Goal: Task Accomplishment & Management: Use online tool/utility

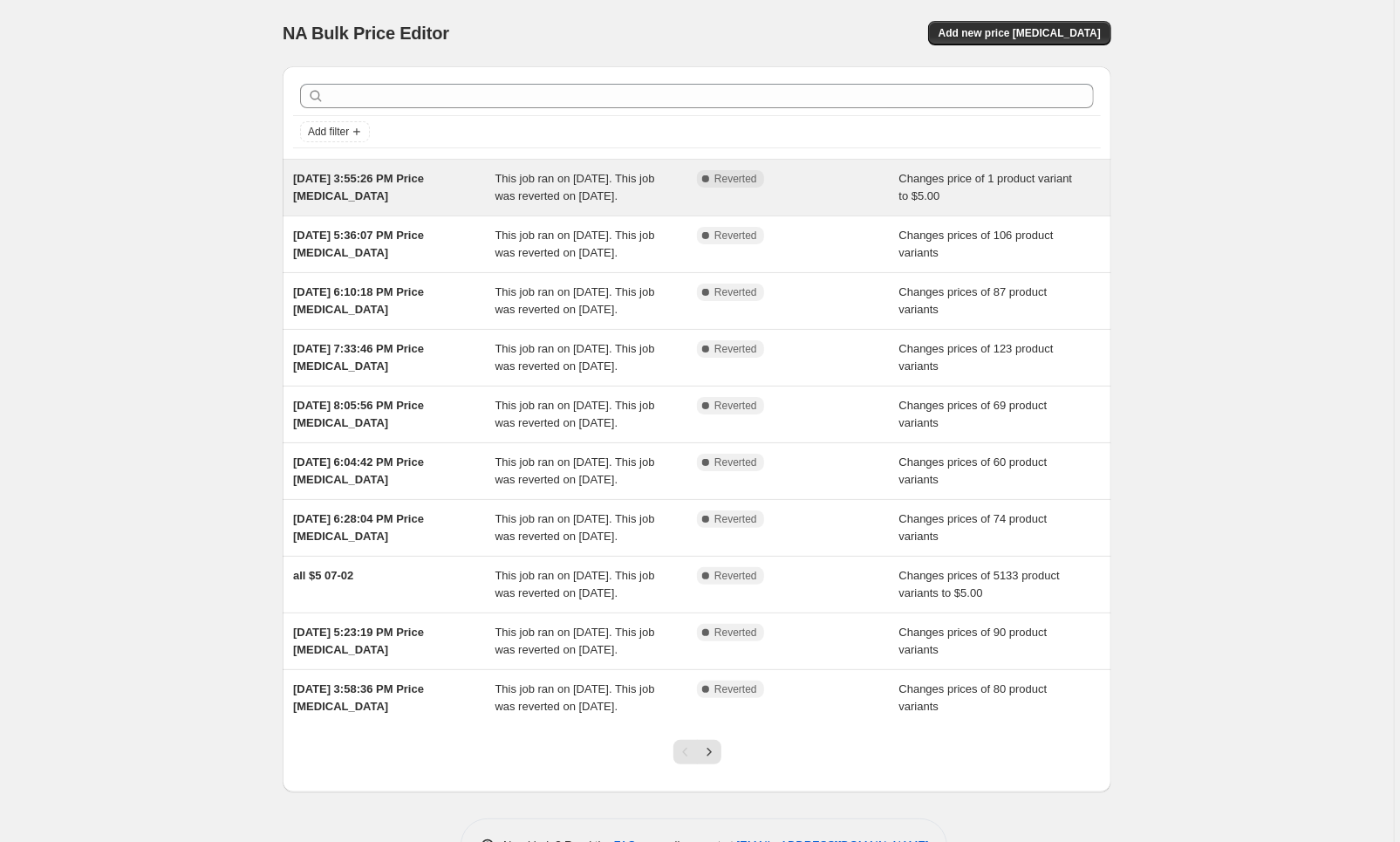
click at [412, 195] on div "[DATE] 3:55:26 PM Price [MEDICAL_DATA]" at bounding box center [394, 187] width 202 height 35
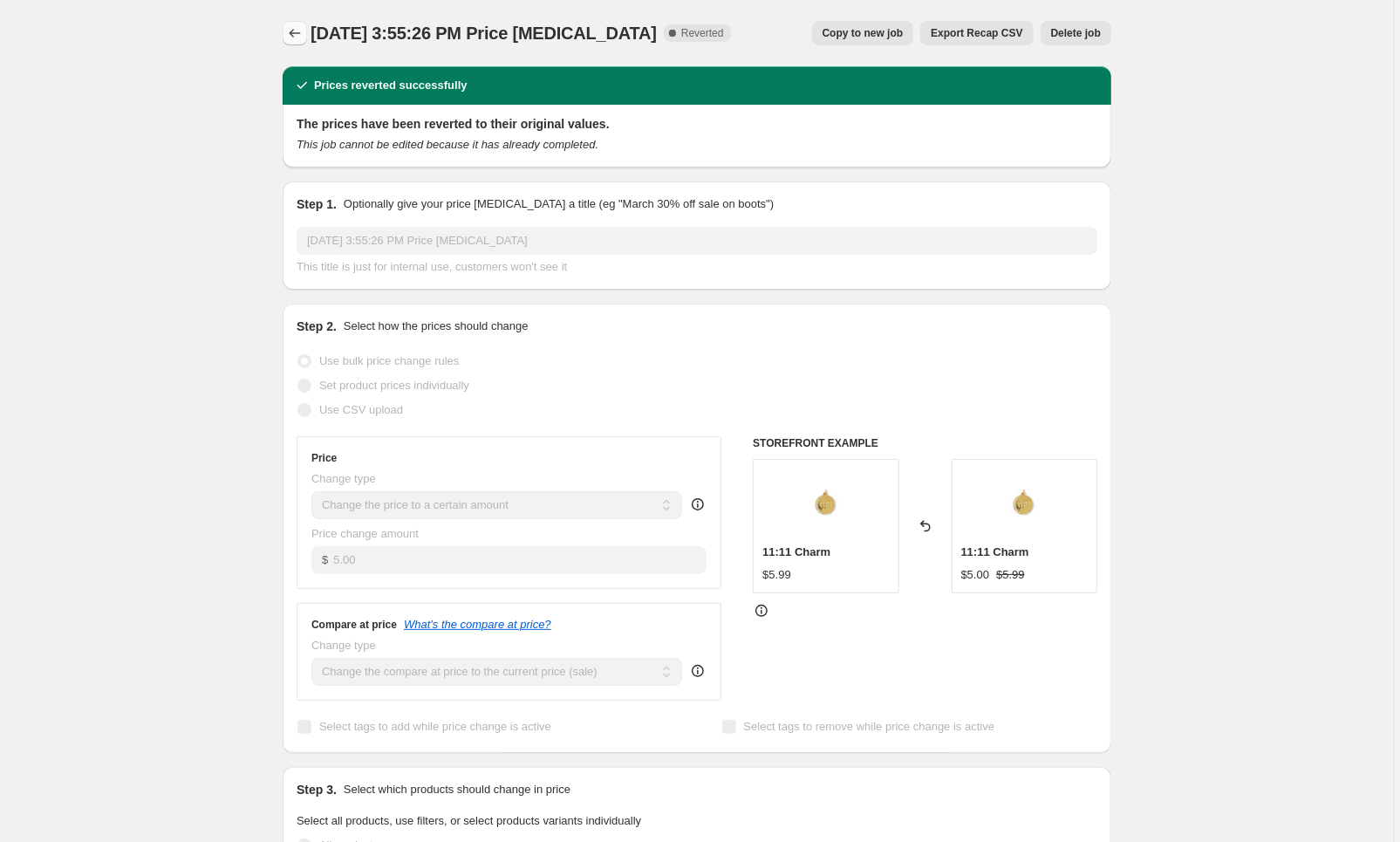
click at [297, 33] on icon "Price change jobs" at bounding box center [295, 32] width 12 height 9
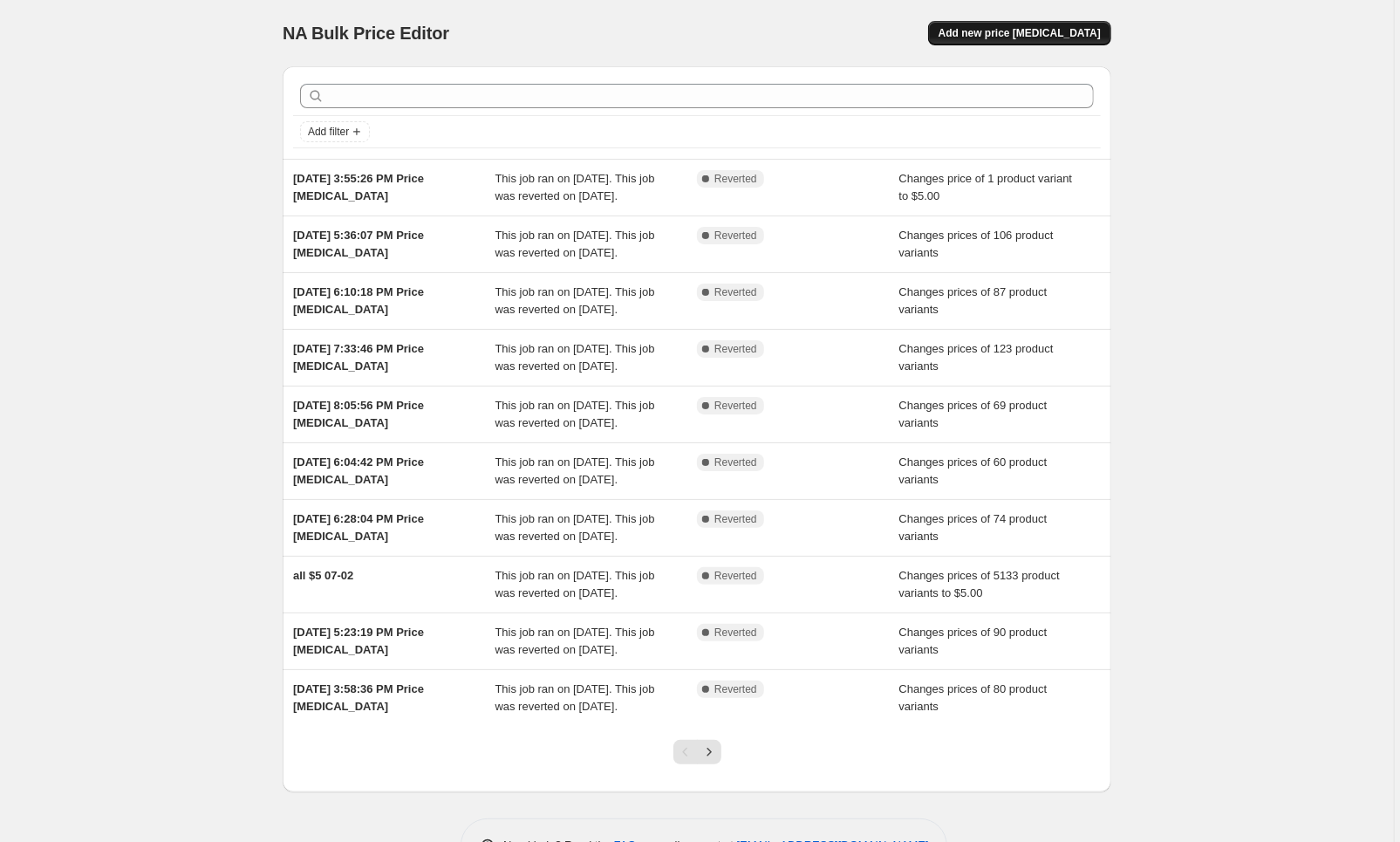
click at [995, 27] on span "Add new price [MEDICAL_DATA]" at bounding box center [1019, 33] width 162 height 14
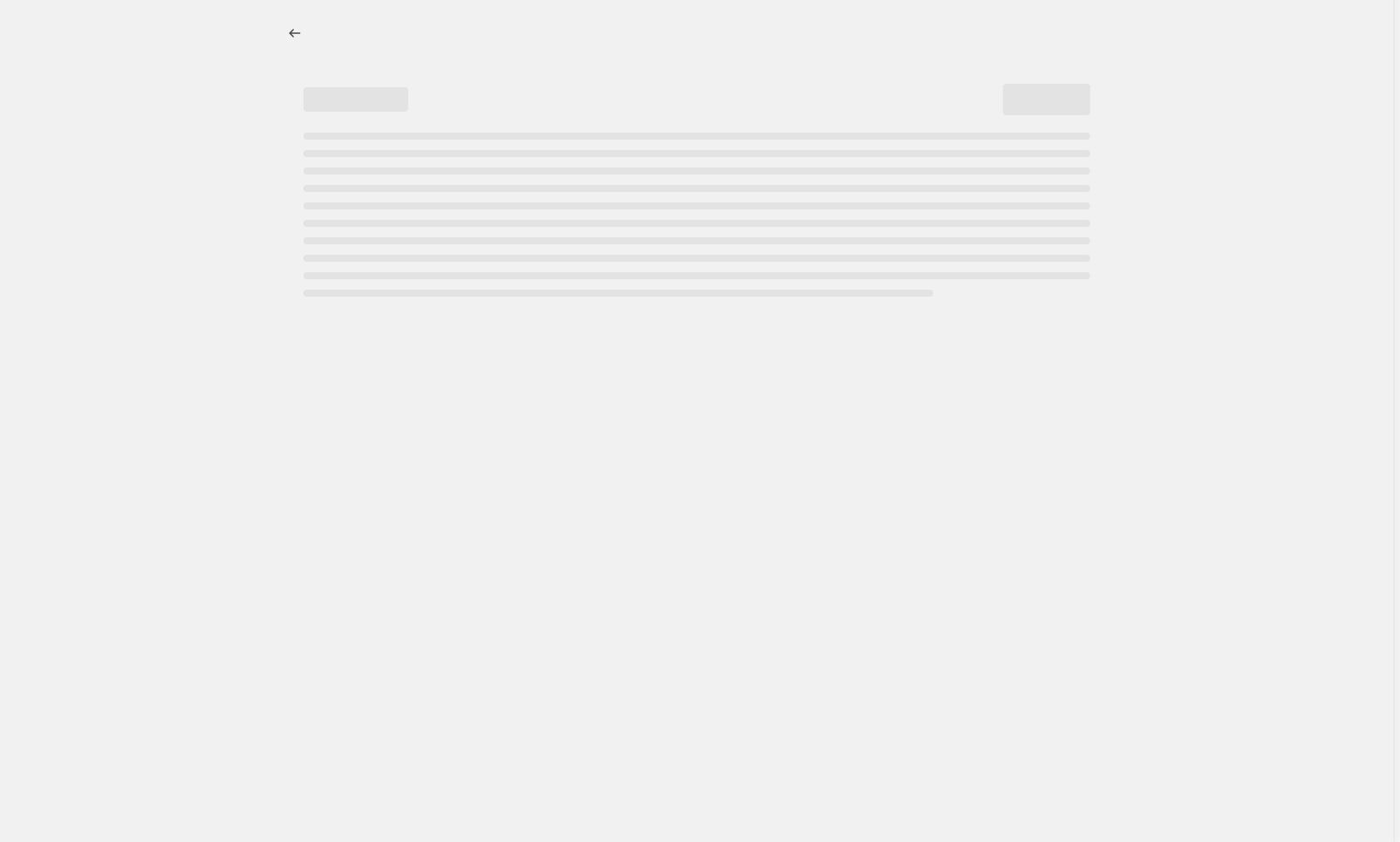
select select "percentage"
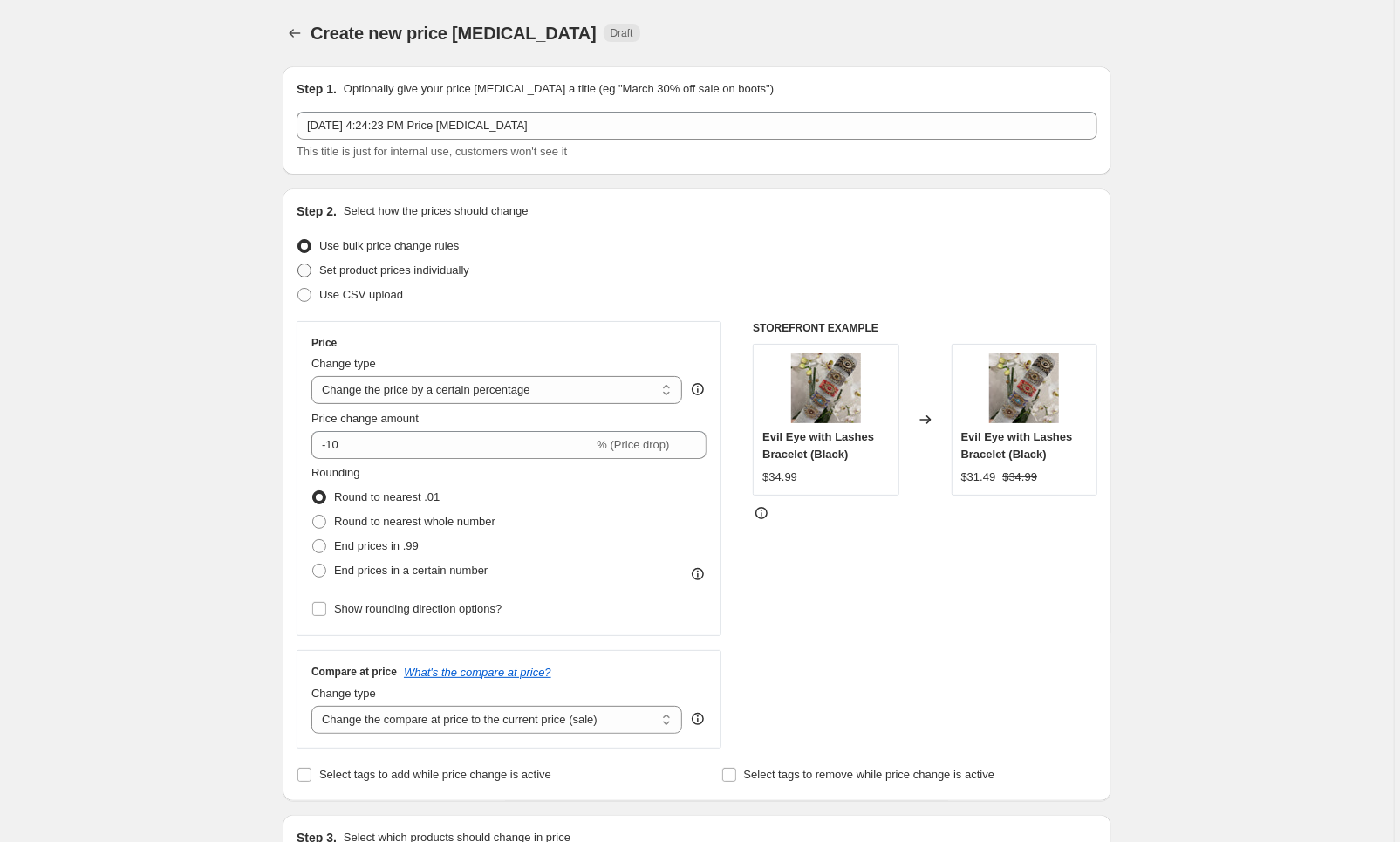
click at [428, 263] on span "Set product prices individually" at bounding box center [393, 271] width 150 height 18
click at [298, 264] on input "Set product prices individually" at bounding box center [297, 264] width 1 height 1
radio input "true"
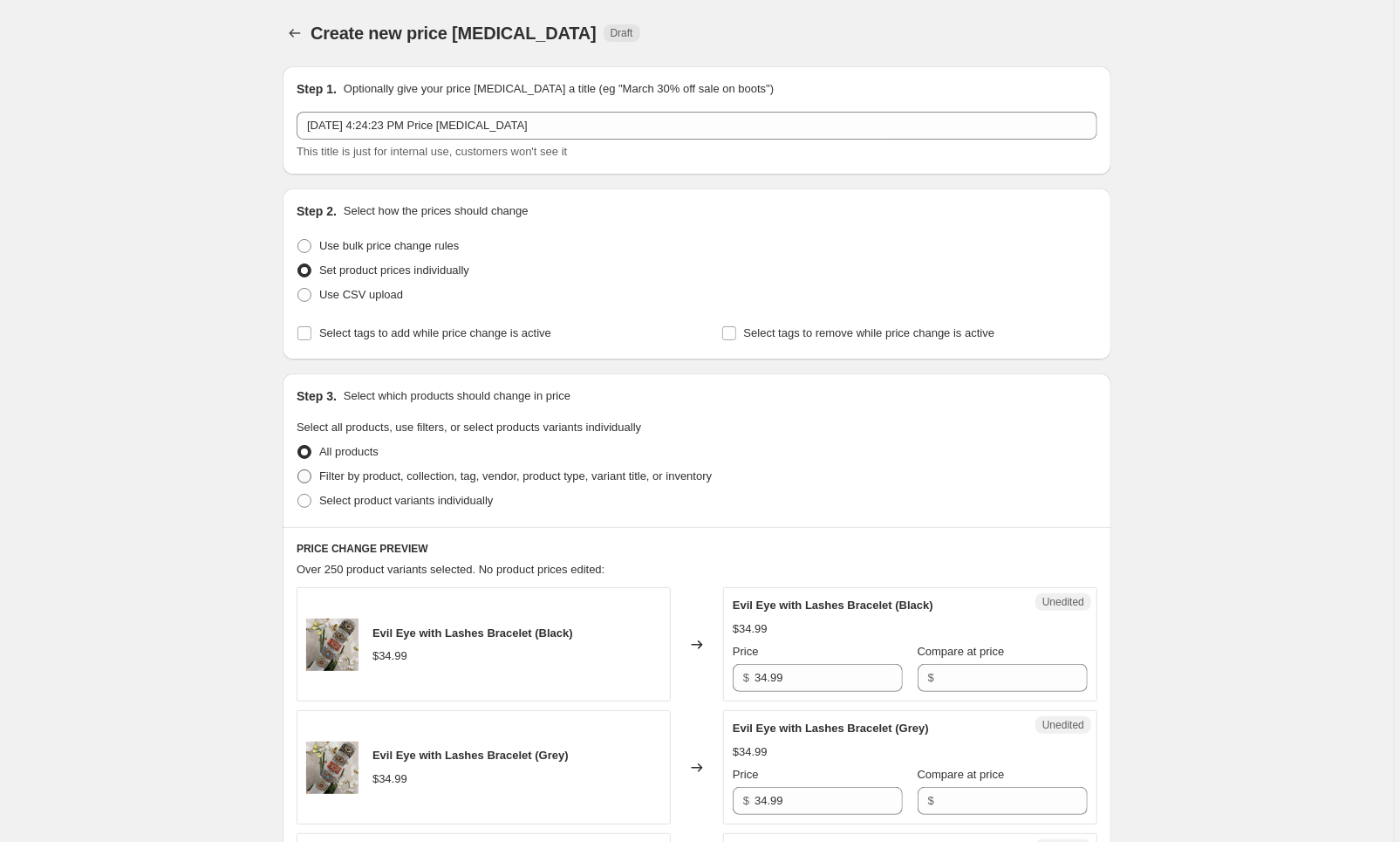
click at [388, 478] on span "Filter by product, collection, tag, vendor, product type, variant title, or inv…" at bounding box center [515, 475] width 392 height 13
click at [298, 470] on input "Filter by product, collection, tag, vendor, product type, variant title, or inv…" at bounding box center [297, 469] width 1 height 1
radio input "true"
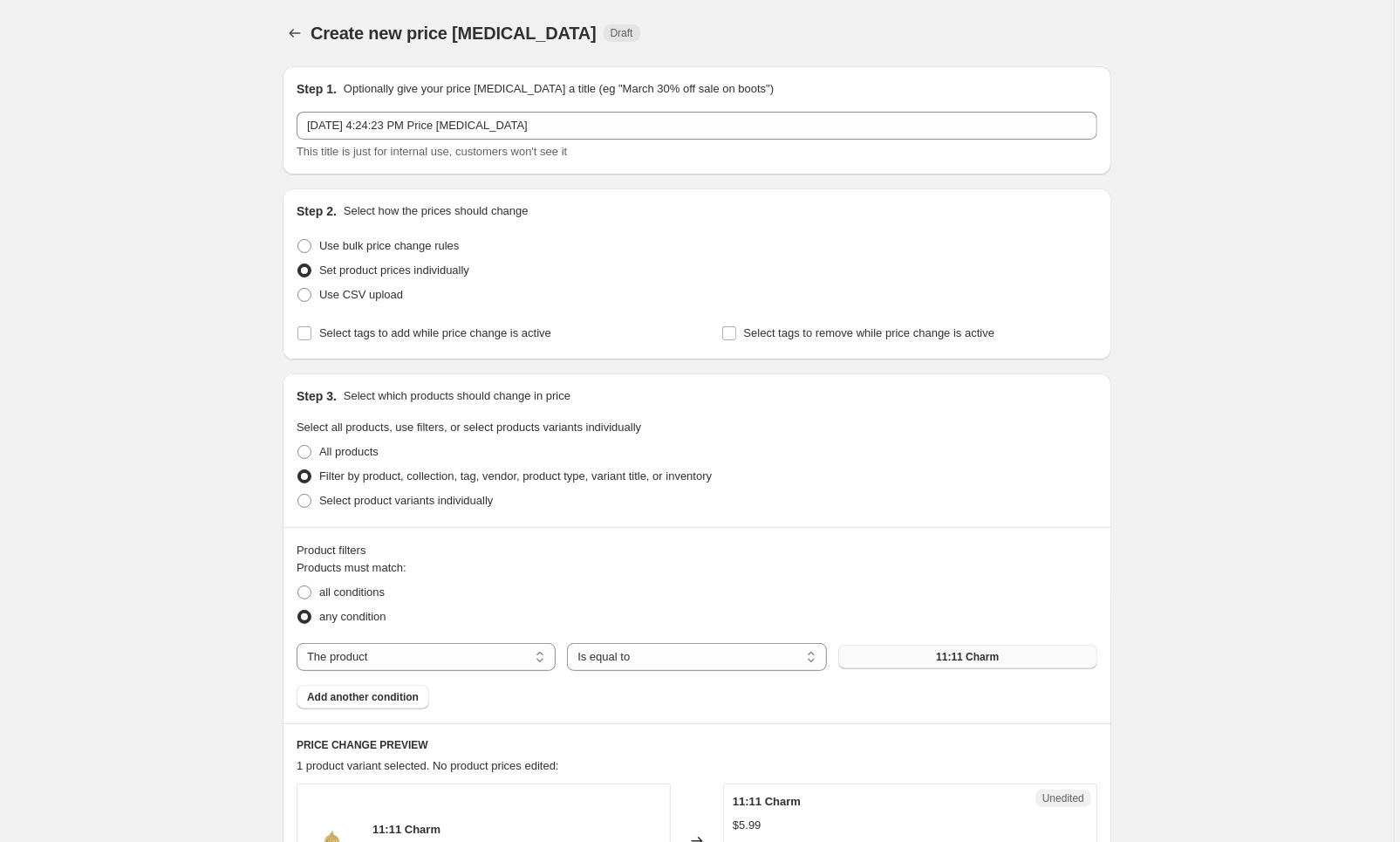
click at [879, 650] on button "11:11 Charm" at bounding box center [967, 657] width 259 height 25
select select "collection"
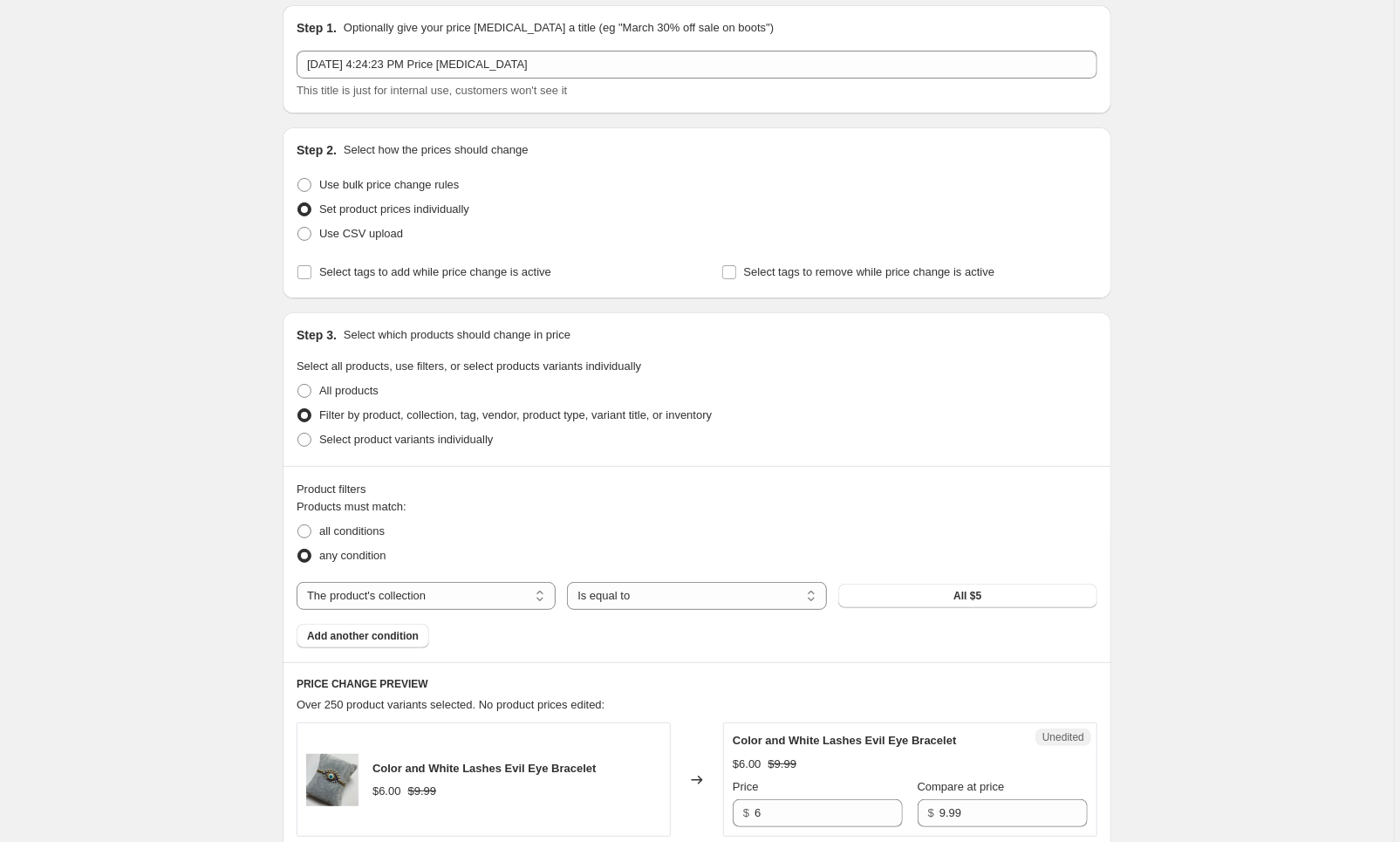
scroll to position [67, 0]
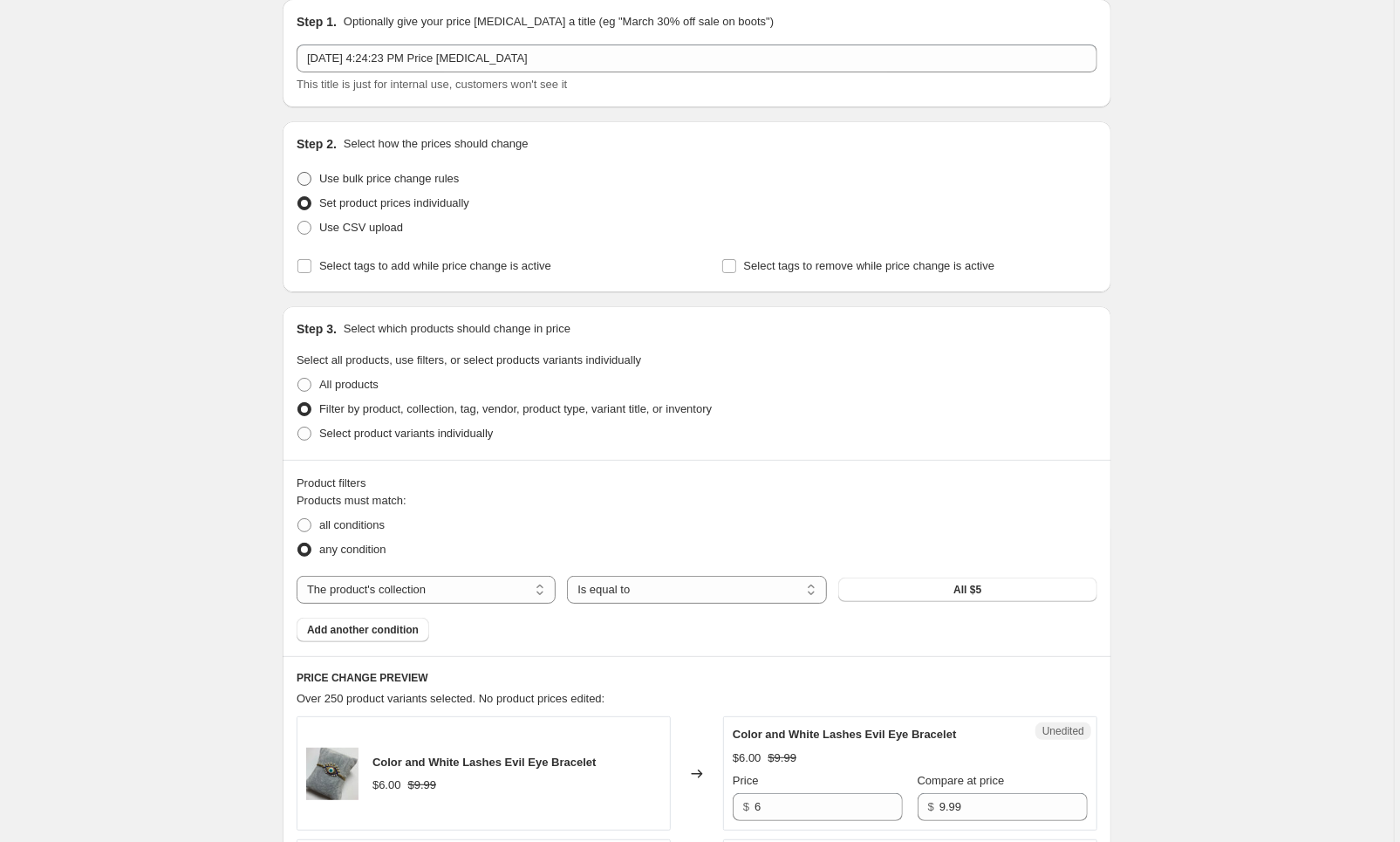
click at [451, 184] on span "Use bulk price change rules" at bounding box center [389, 179] width 139 height 18
click at [298, 173] on input "Use bulk price change rules" at bounding box center [297, 172] width 1 height 1
radio input "true"
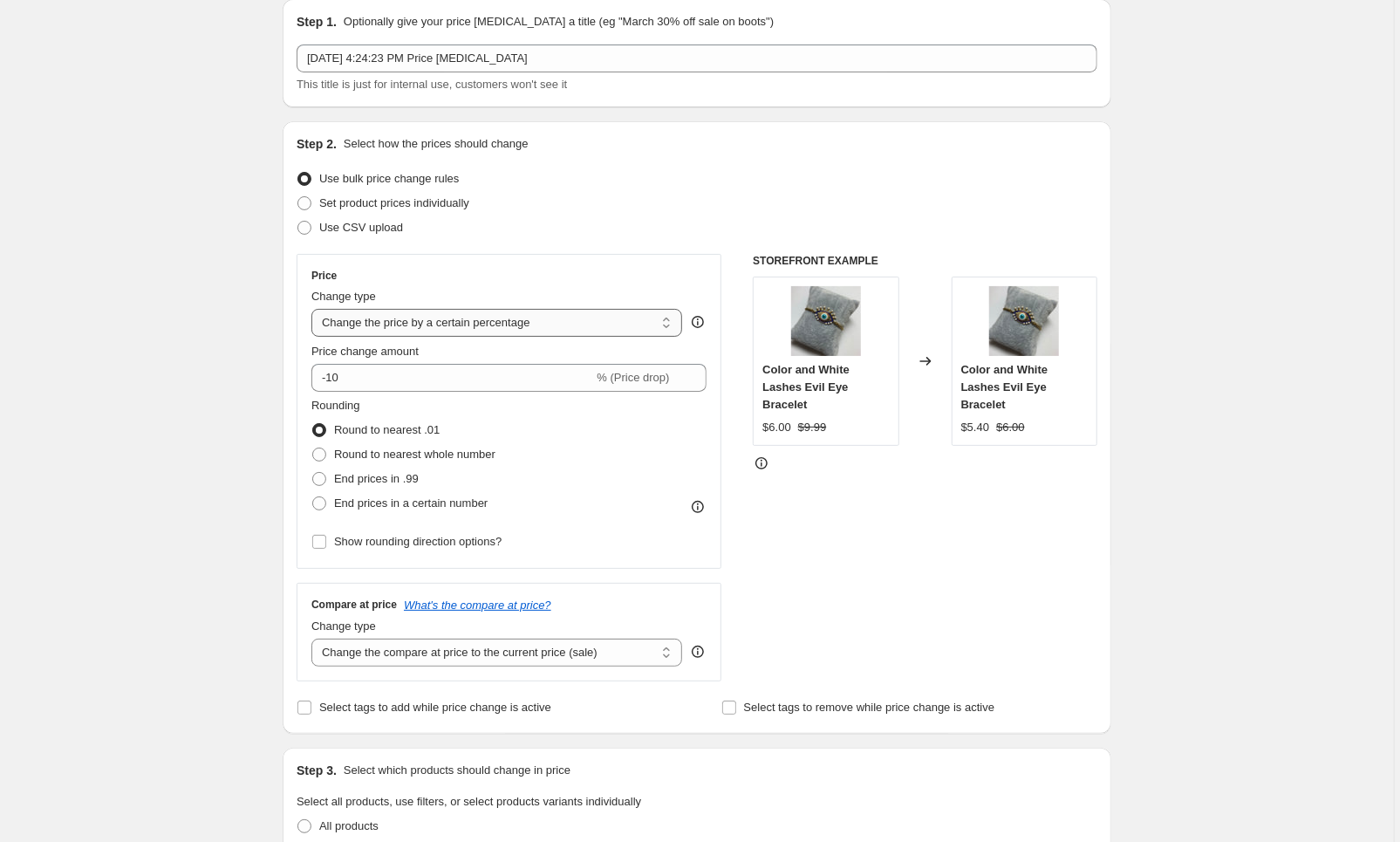
select select "by"
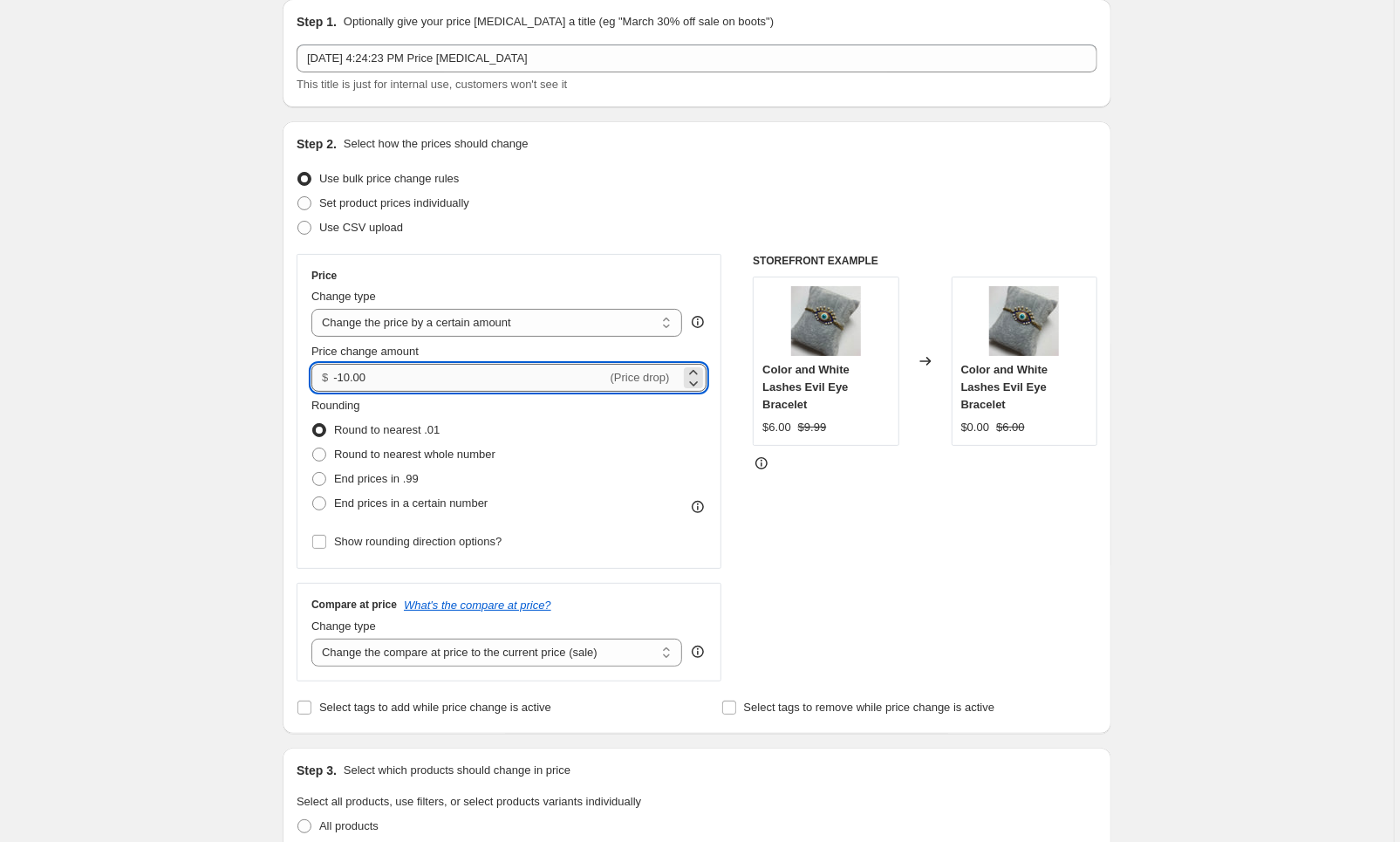
click at [466, 380] on input "-10.00" at bounding box center [470, 378] width 273 height 27
type input "-5.00"
click at [876, 539] on div "STOREFRONT EXAMPLE Color and White Lashes Evil Eye Bracelet $6.00 $9.99 Changed…" at bounding box center [924, 468] width 344 height 428
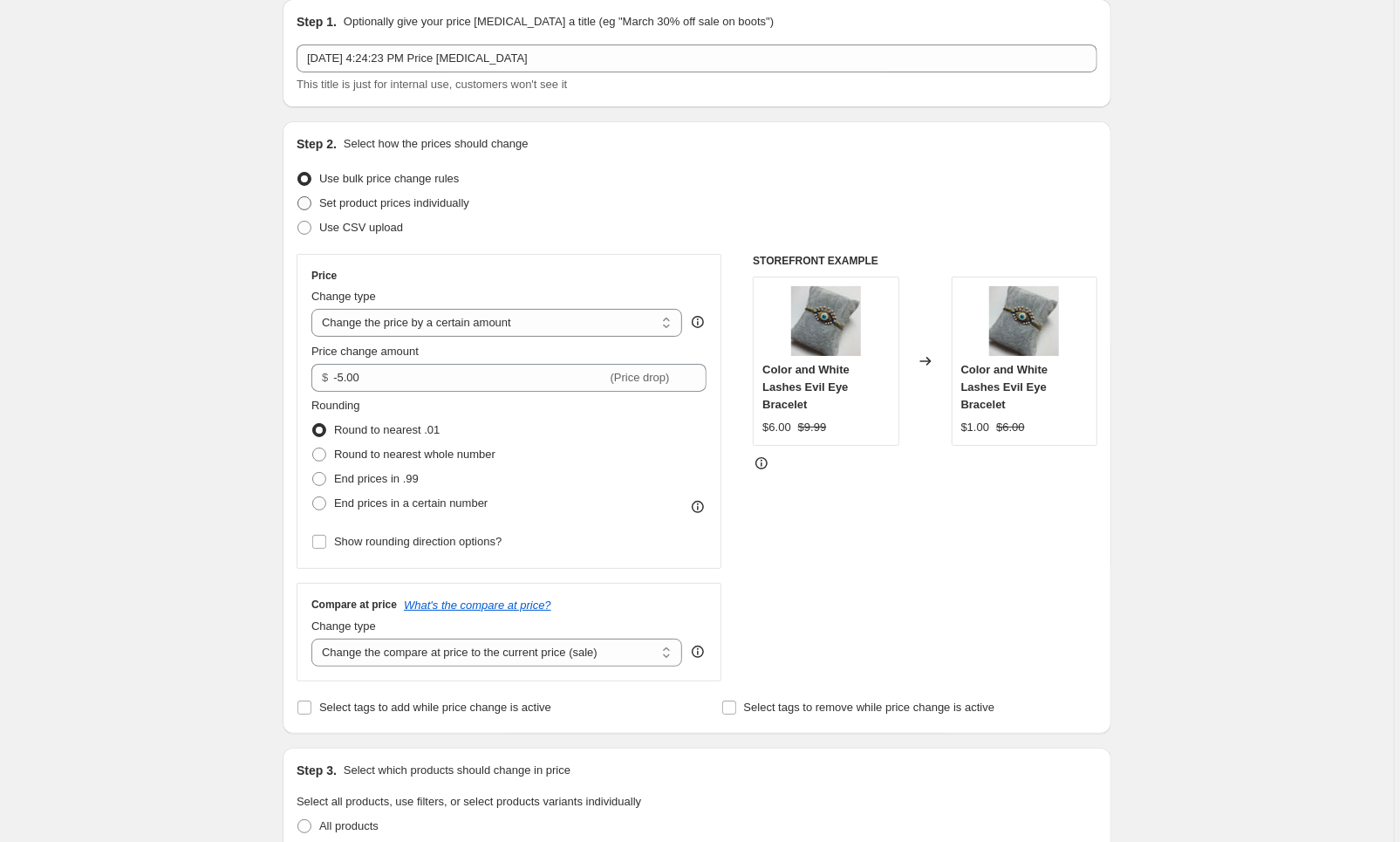
click at [469, 200] on span "Set product prices individually" at bounding box center [393, 202] width 150 height 13
click at [298, 197] on input "Set product prices individually" at bounding box center [297, 196] width 1 height 1
radio input "true"
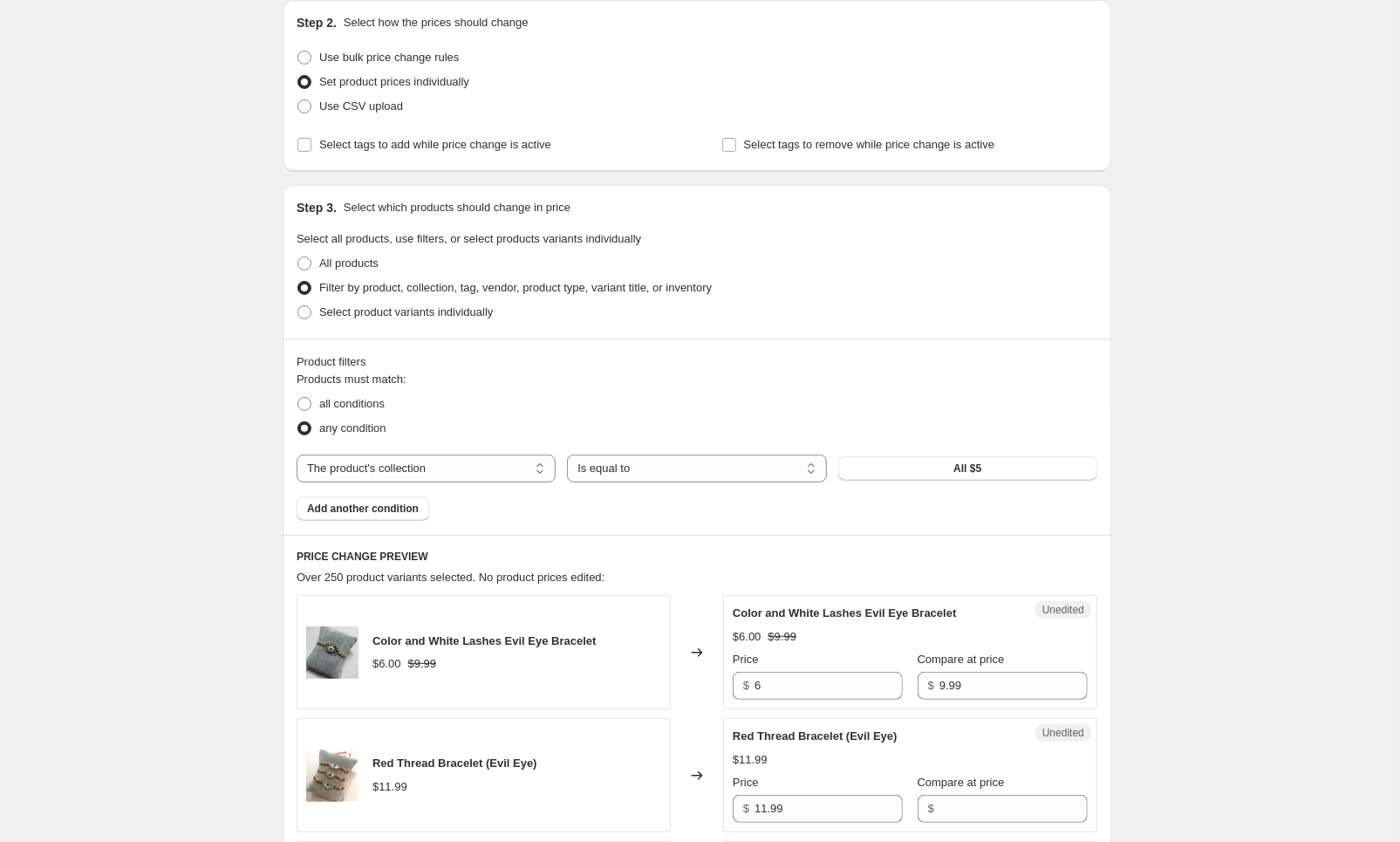
scroll to position [175, 0]
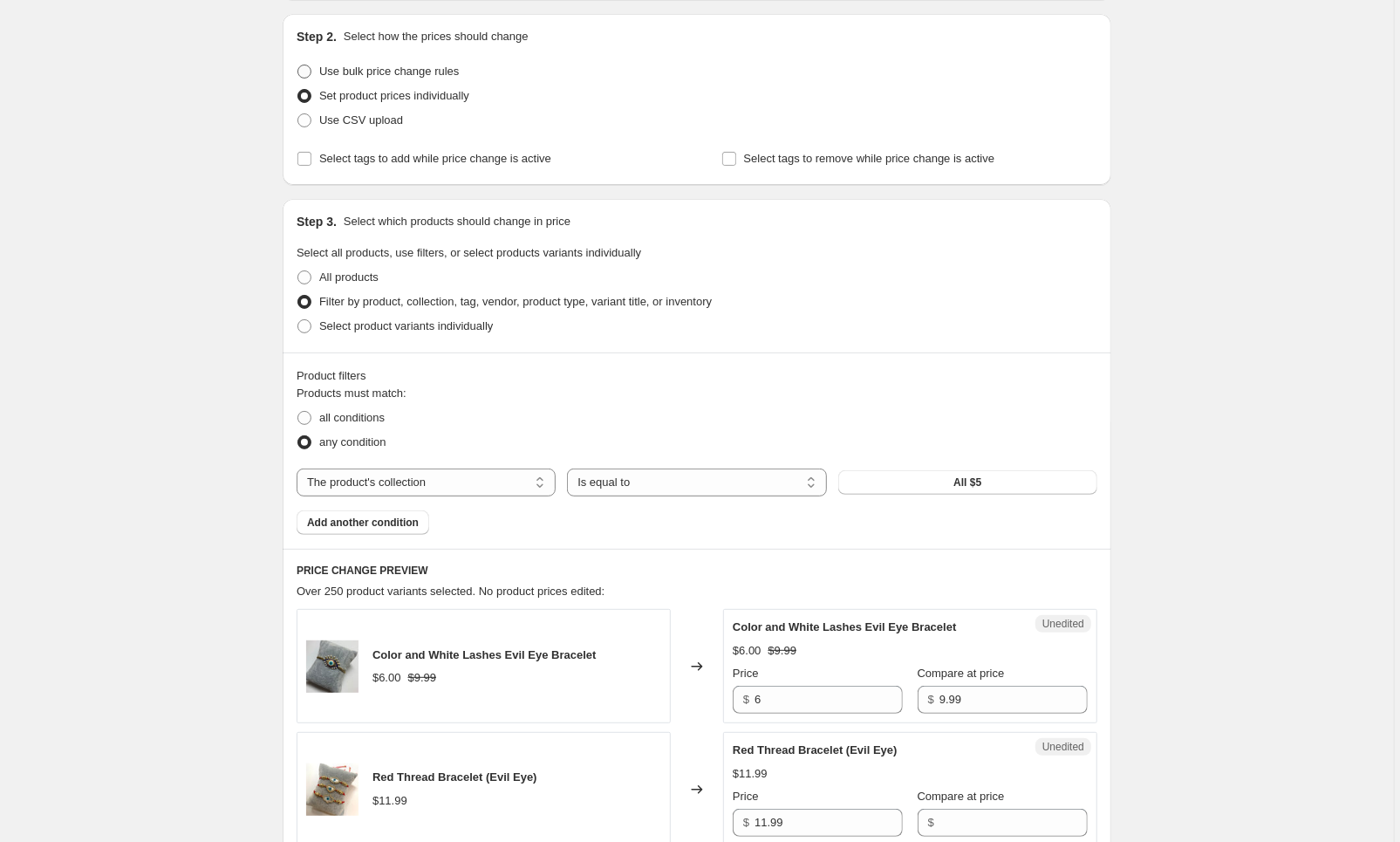
click at [459, 74] on span "Use bulk price change rules" at bounding box center [389, 71] width 139 height 13
click at [298, 66] on input "Use bulk price change rules" at bounding box center [297, 65] width 1 height 1
radio input "true"
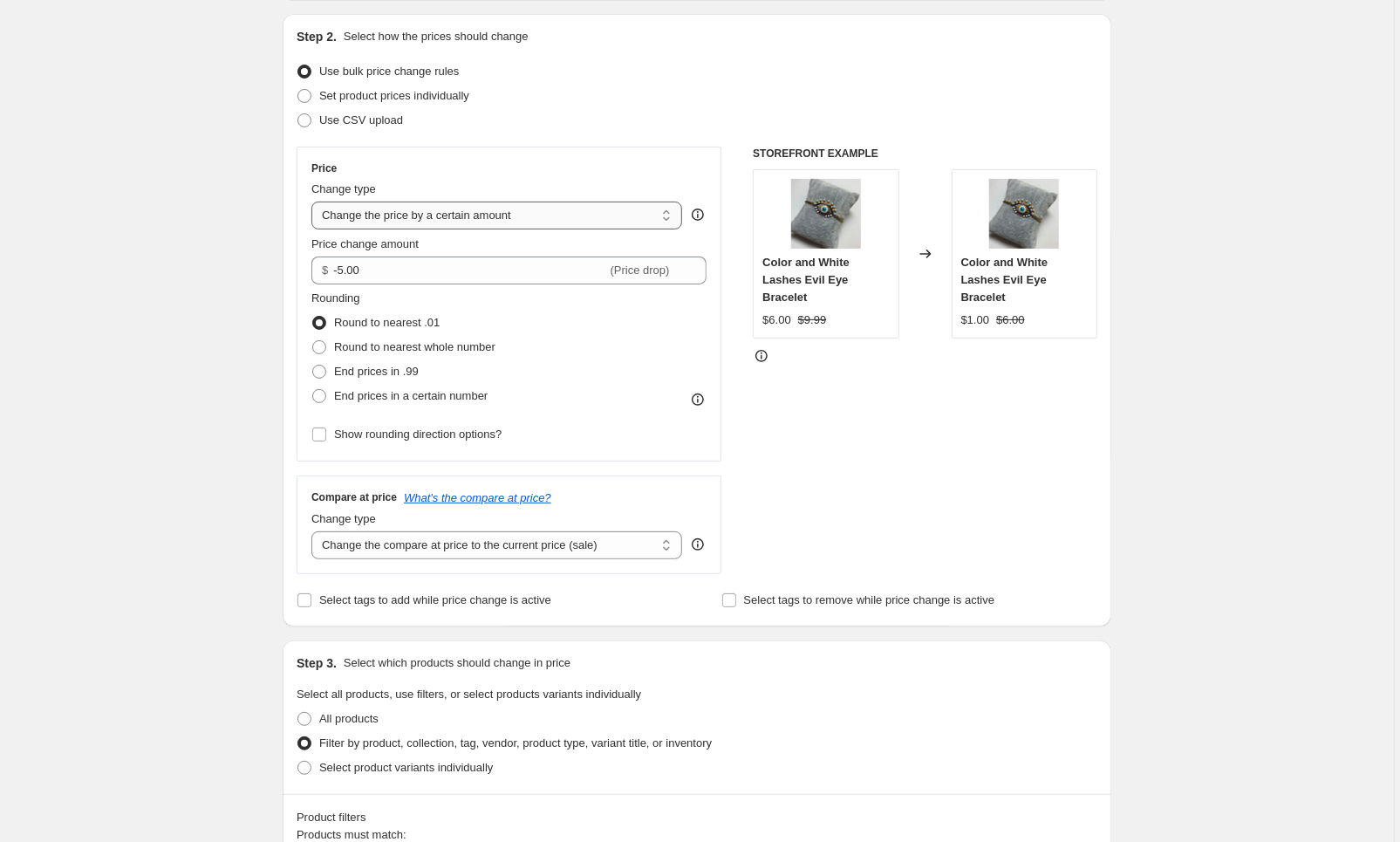
select select "to"
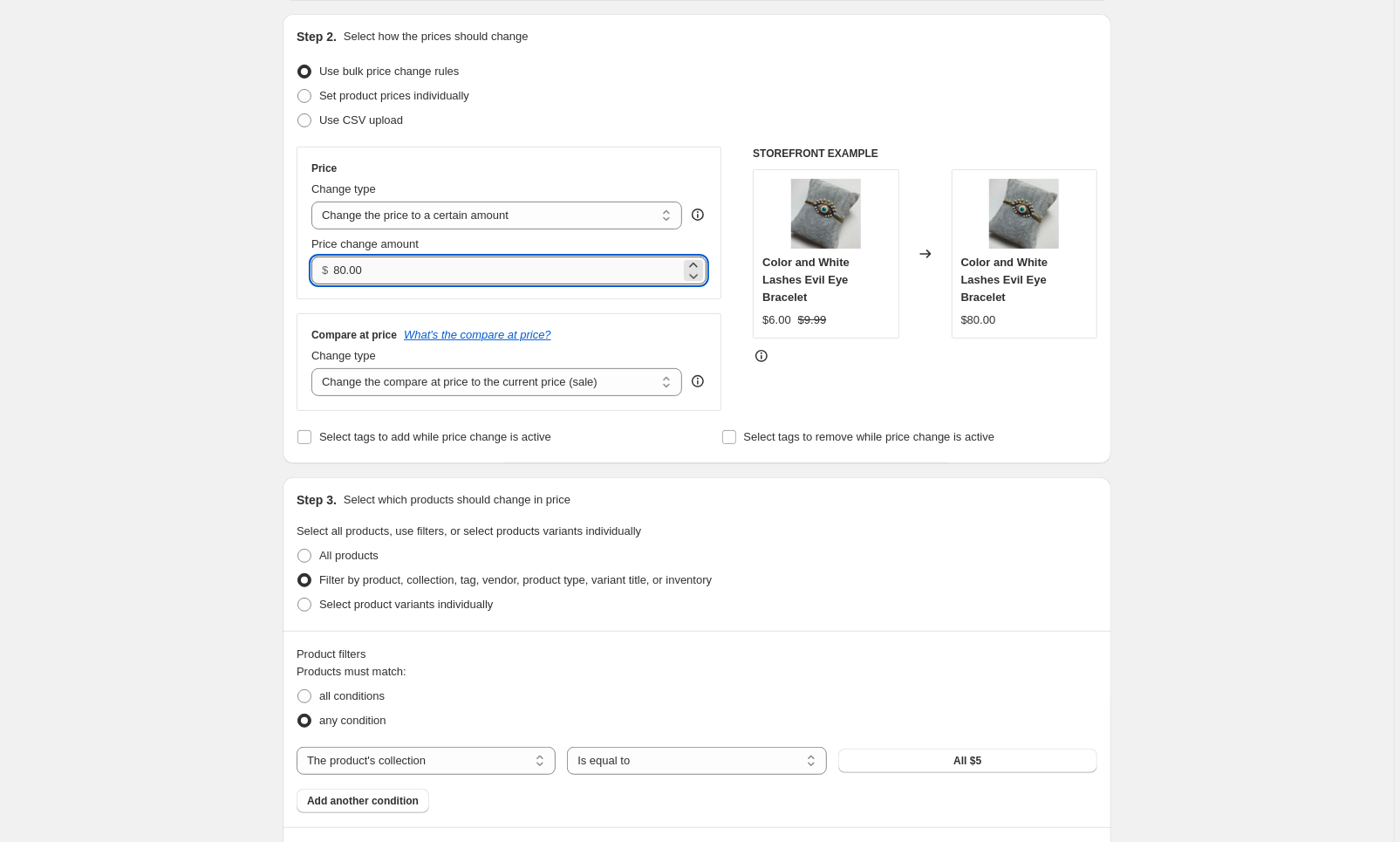
click at [413, 274] on input "80.00" at bounding box center [506, 270] width 346 height 27
type input "5.00"
click at [454, 423] on div "Step 2. Select how the prices should change Use bulk price change rules Set pro…" at bounding box center [697, 237] width 801 height 421
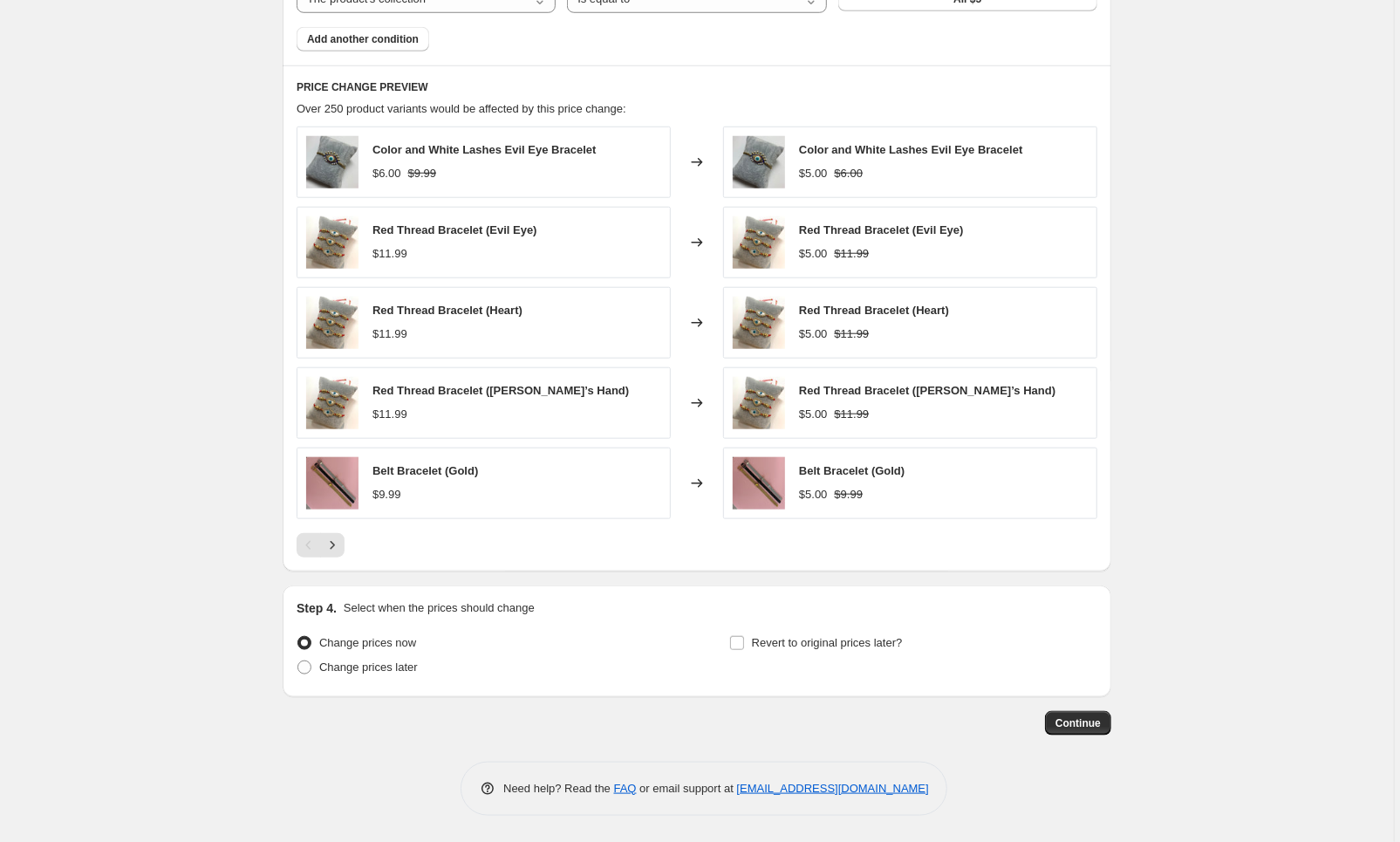
scroll to position [940, 0]
click at [740, 645] on input "Revert to original prices later?" at bounding box center [737, 643] width 14 height 14
checkbox input "true"
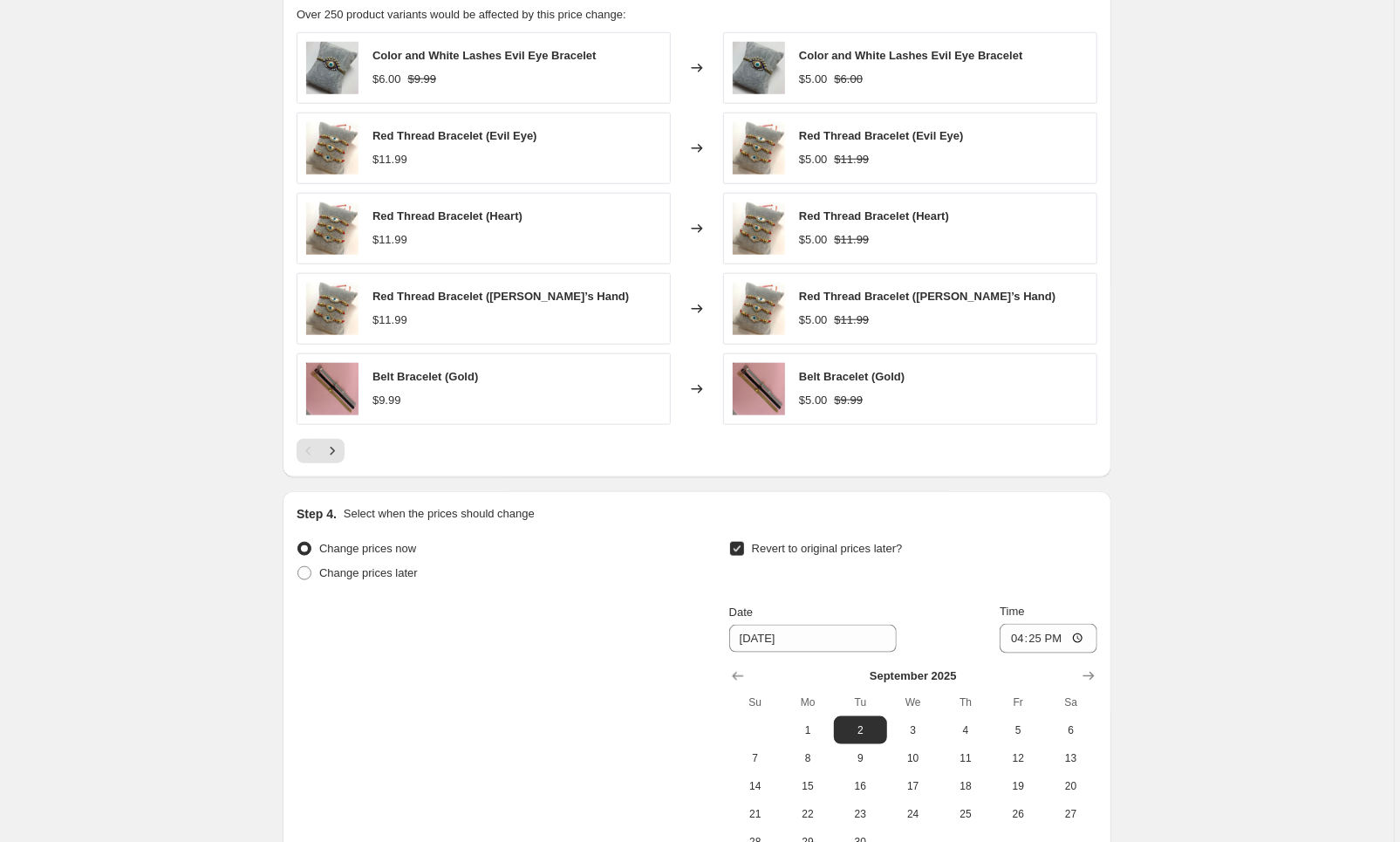
scroll to position [1085, 0]
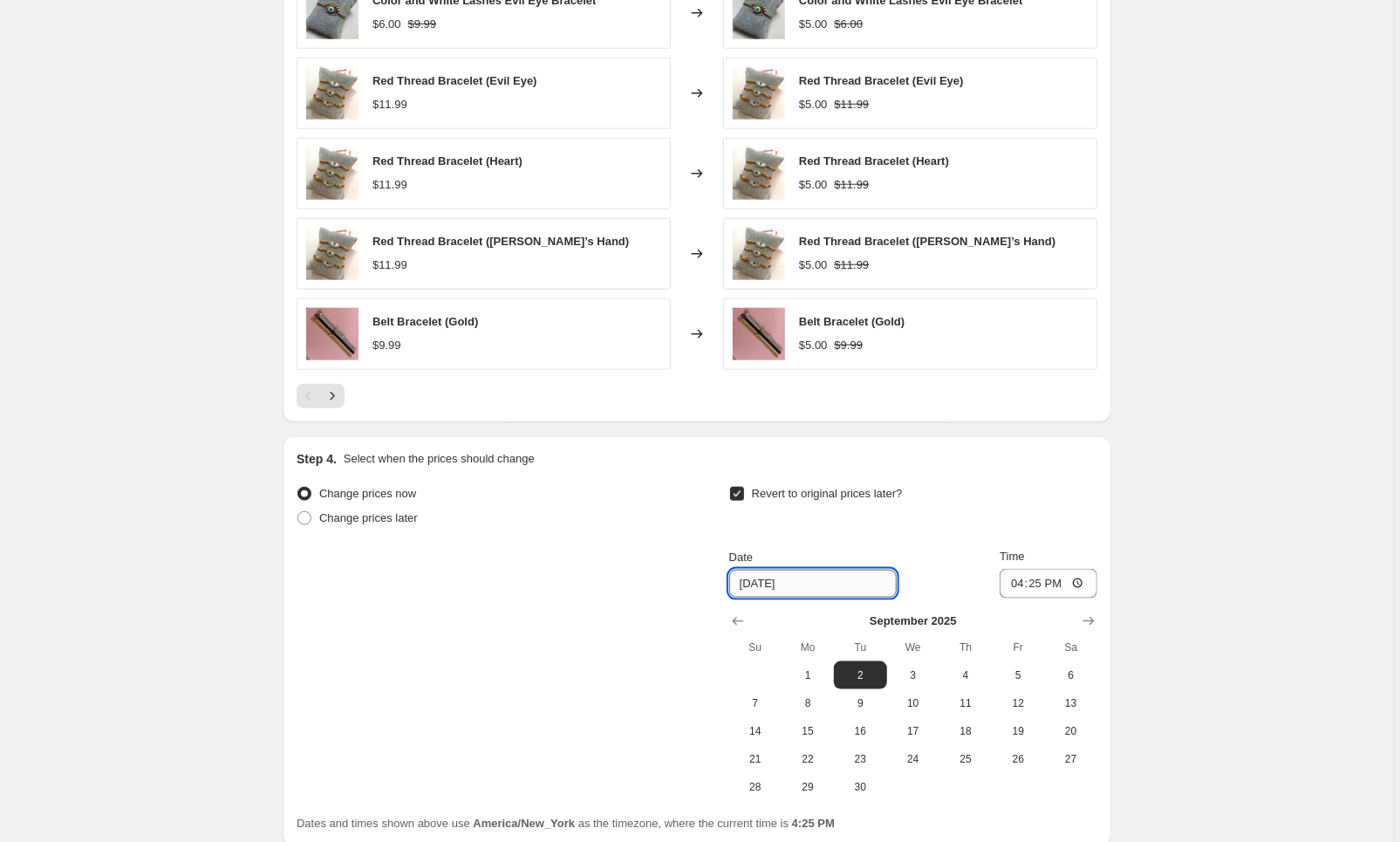
click at [861, 594] on input "[DATE]" at bounding box center [812, 584] width 168 height 27
click at [910, 682] on span "3" at bounding box center [912, 675] width 38 height 14
type input "[DATE]"
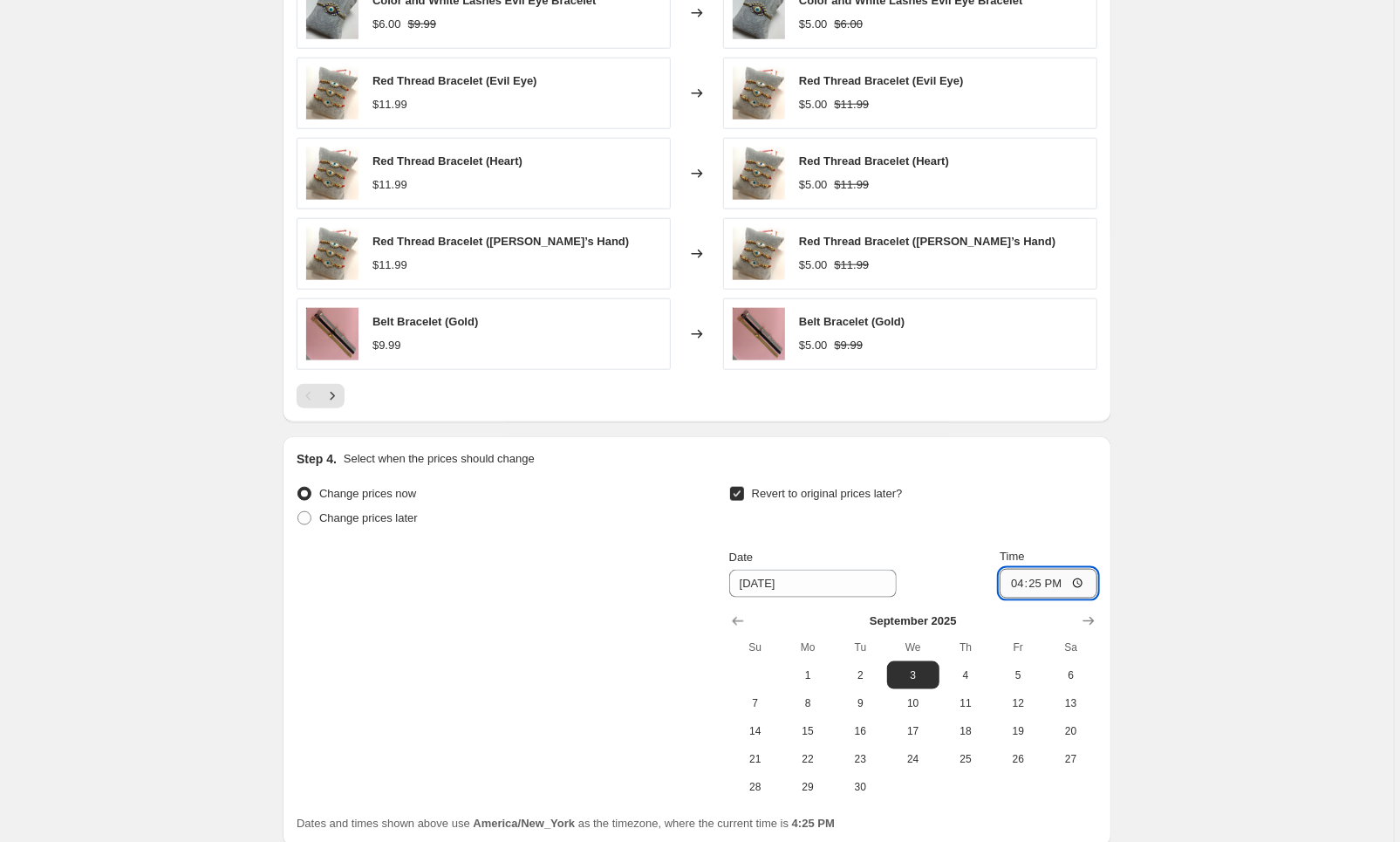
click at [1062, 592] on input "16:25" at bounding box center [1049, 584] width 98 height 29
click at [1038, 587] on input "16:25" at bounding box center [1049, 584] width 98 height 29
click at [1063, 591] on input "21:25" at bounding box center [1049, 584] width 98 height 29
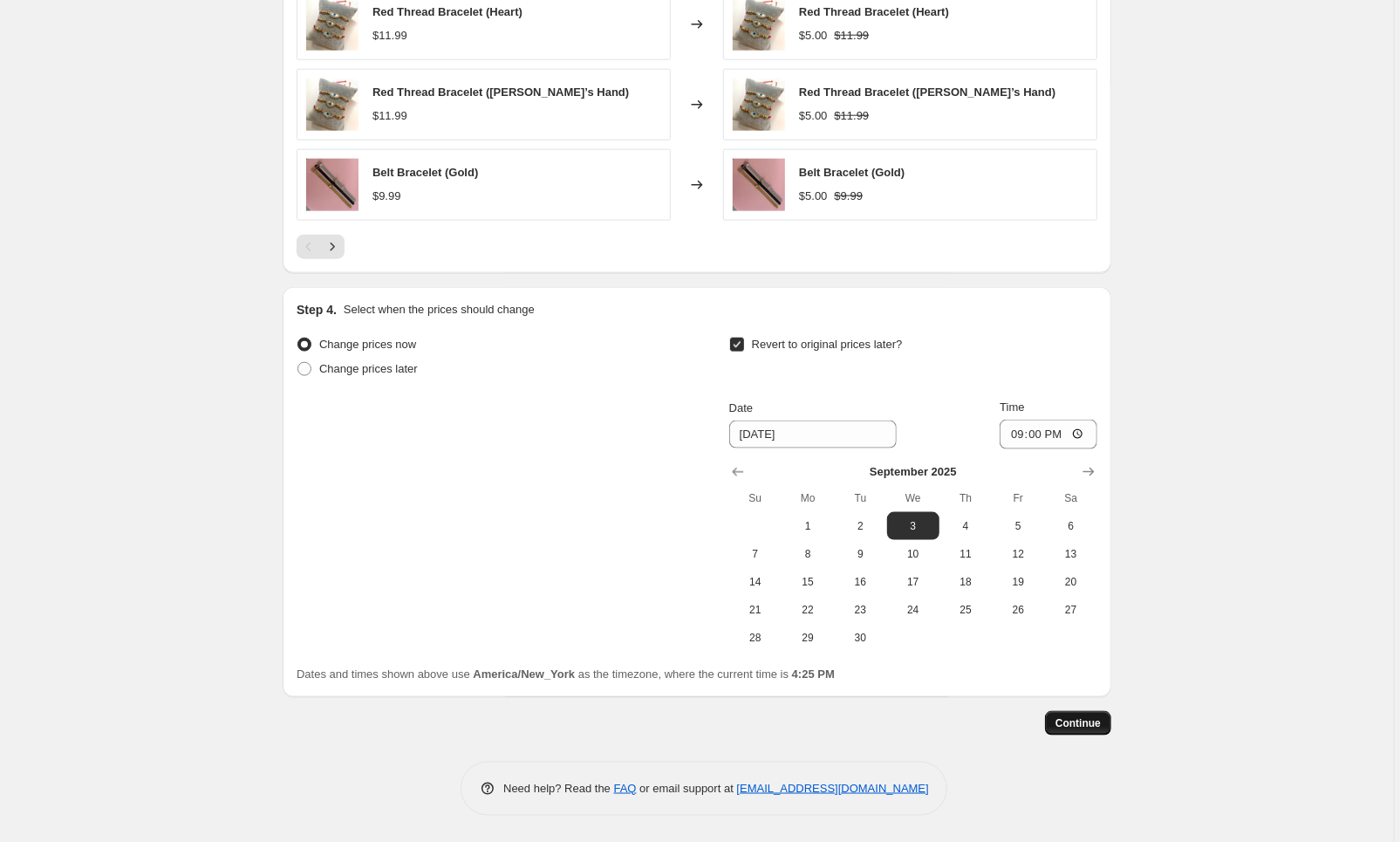
scroll to position [1240, 0]
click at [1038, 436] on input "21:00" at bounding box center [1049, 435] width 98 height 29
type input "23:00"
click at [1079, 724] on span "Continue" at bounding box center [1078, 723] width 45 height 14
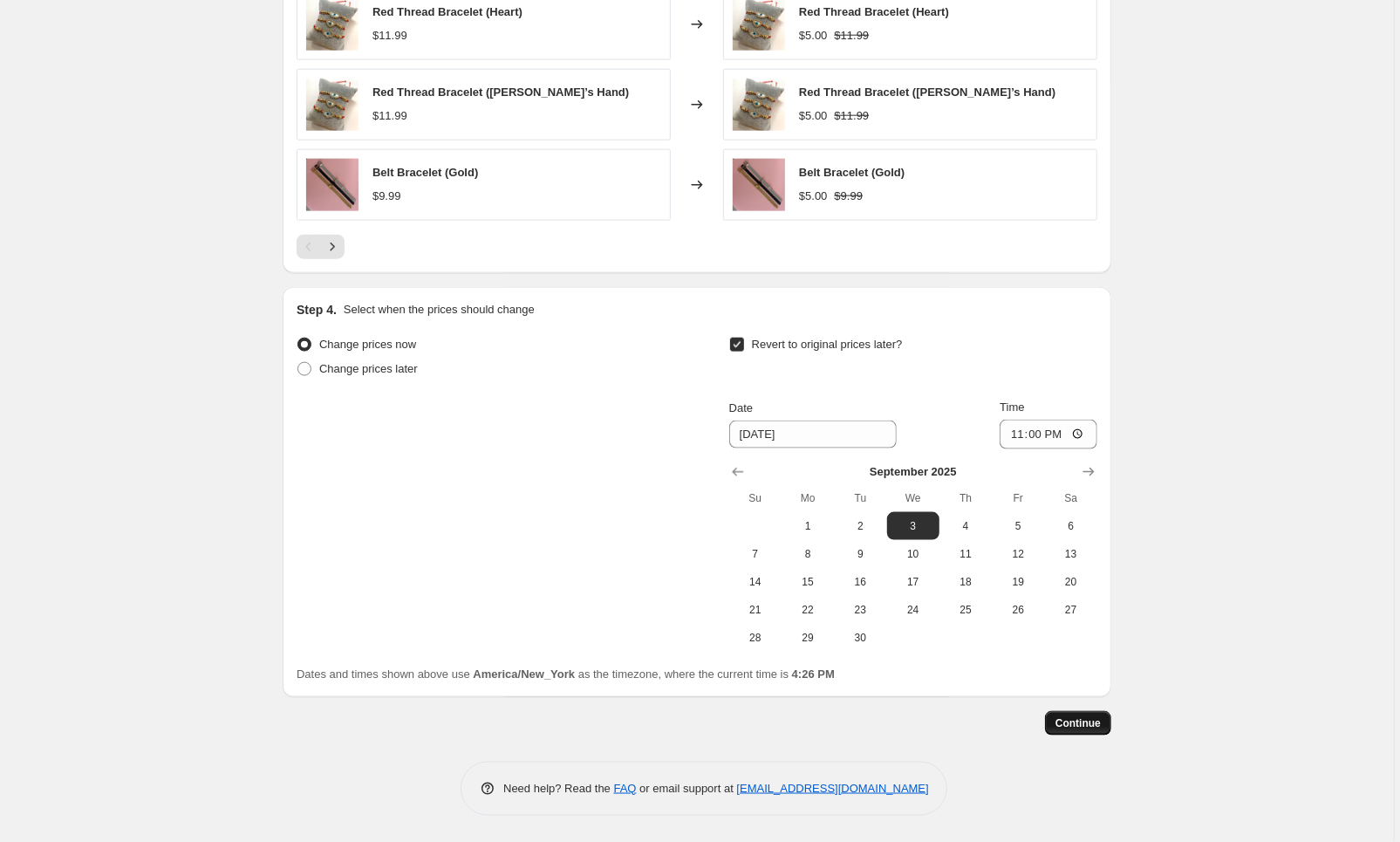
scroll to position [1239, 0]
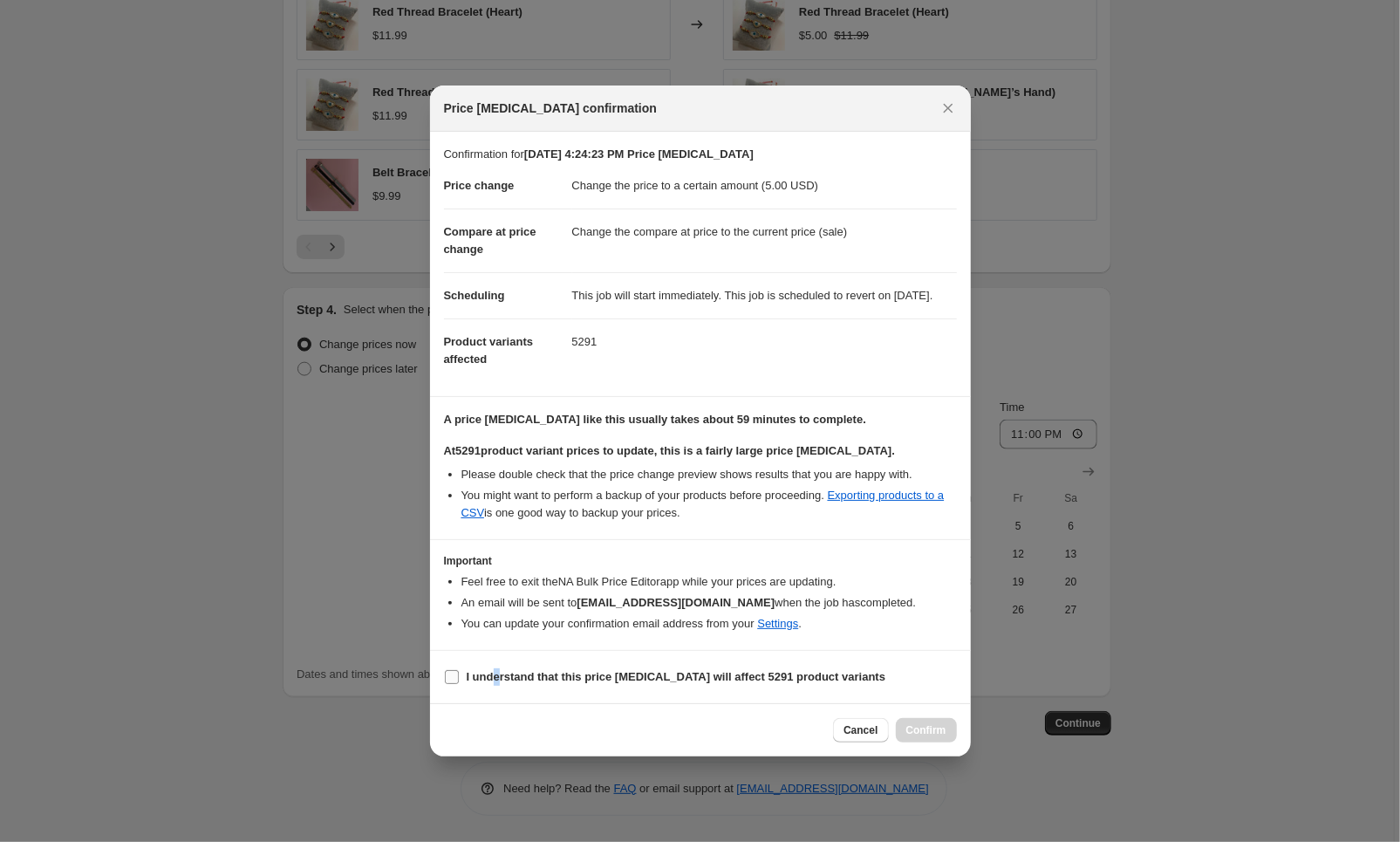
click at [499, 683] on b "I understand that this price [MEDICAL_DATA] will affect 5291 product variants" at bounding box center [677, 676] width 420 height 13
click at [459, 684] on input "I understand that this price [MEDICAL_DATA] will affect 5291 product variants" at bounding box center [451, 677] width 14 height 14
checkbox input "true"
click at [917, 737] on span "Confirm" at bounding box center [926, 730] width 40 height 14
